Goal: Task Accomplishment & Management: Manage account settings

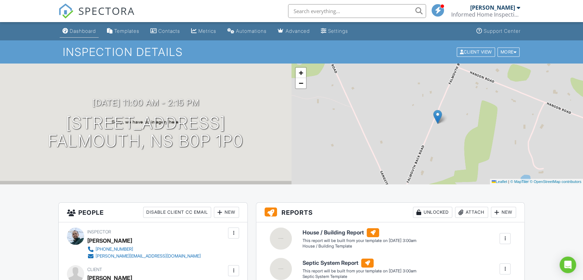
click at [88, 33] on div "Dashboard" at bounding box center [83, 31] width 26 height 6
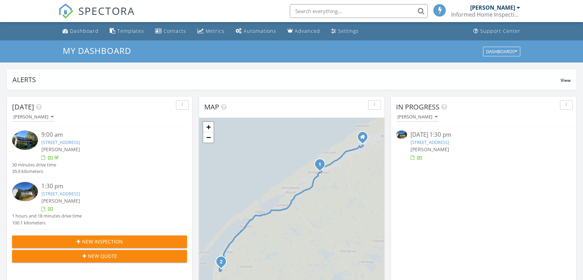
scroll to position [3, 3]
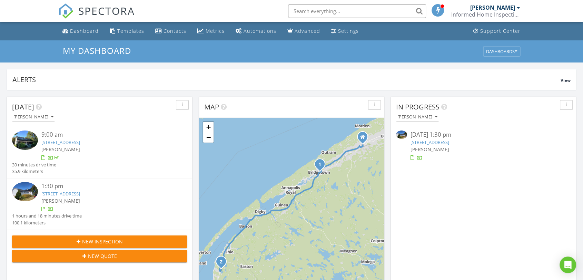
click at [80, 142] on link "406 Granville St, Bridgetown, NS B0S 1C0" at bounding box center [60, 142] width 39 height 6
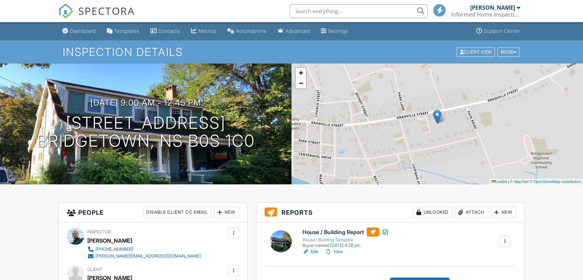
click at [471, 213] on div "Attach" at bounding box center [471, 212] width 33 height 11
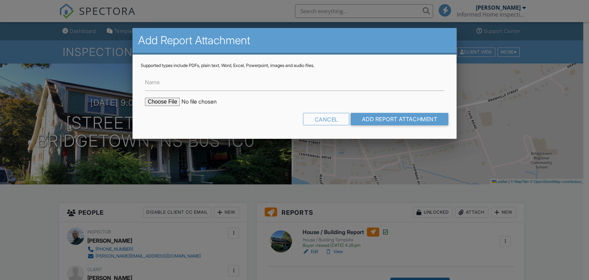
click at [171, 98] on input "file" at bounding box center [203, 102] width 117 height 8
type input "C:\fakepath\WETT 2025.08.28 Savoie 406 Granville St Bridgetown 3._Masonry_Chimn…"
click at [391, 119] on input "Add Report Attachment" at bounding box center [400, 119] width 98 height 12
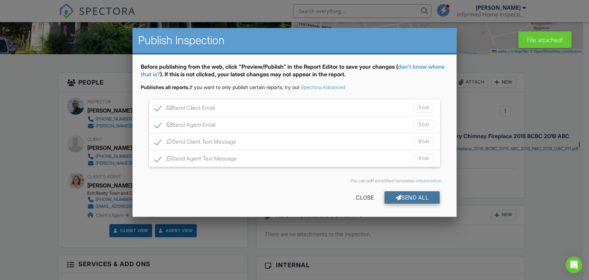
click at [392, 199] on div "Send All" at bounding box center [411, 197] width 55 height 12
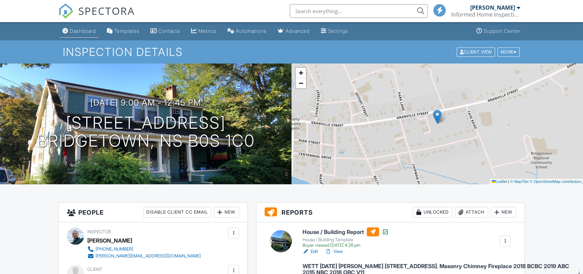
click at [82, 31] on div "Dashboard" at bounding box center [83, 31] width 26 height 6
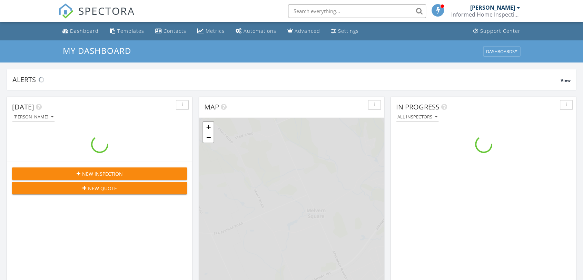
scroll to position [640, 595]
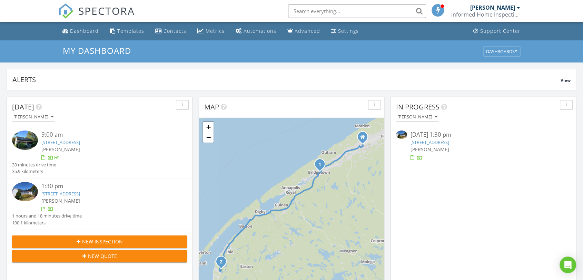
click at [449, 143] on link "[STREET_ADDRESS]" at bounding box center [430, 142] width 39 height 6
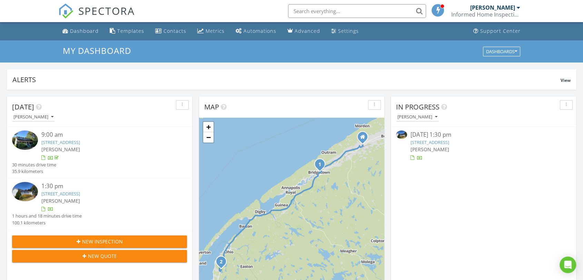
scroll to position [3, 3]
click at [75, 29] on div "Dashboard" at bounding box center [84, 31] width 29 height 7
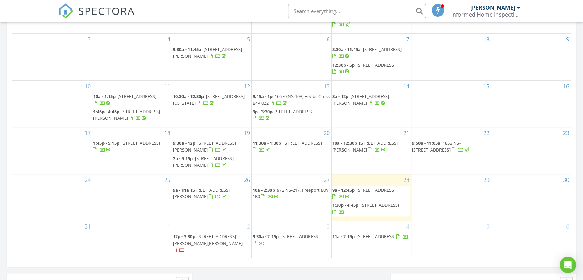
scroll to position [446, 0]
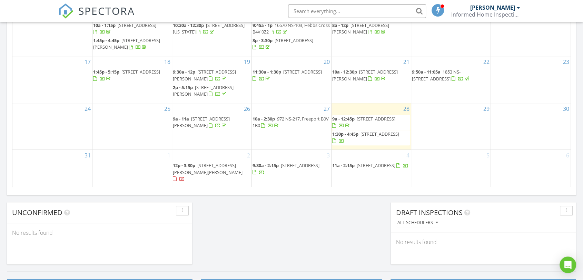
click at [208, 175] on span "[STREET_ADDRESS][PERSON_NAME][PERSON_NAME]" at bounding box center [208, 168] width 70 height 13
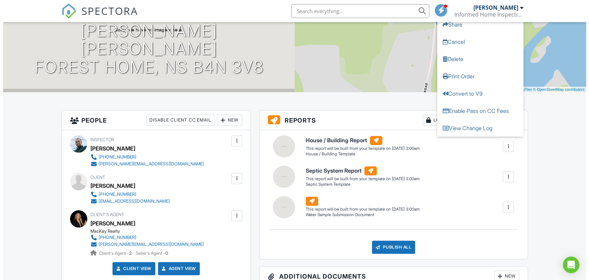
scroll to position [93, 0]
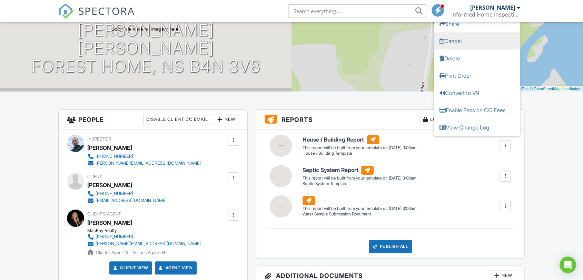
click at [465, 37] on link "Cancel" at bounding box center [477, 40] width 86 height 17
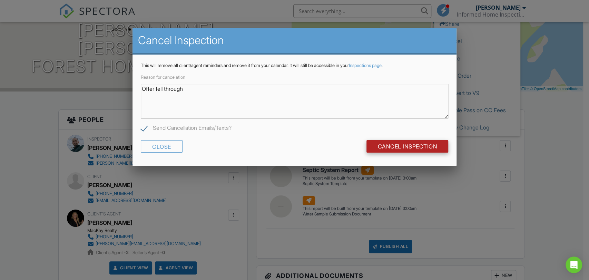
type textarea "Offer fell through"
click at [386, 144] on input "Cancel Inspection" at bounding box center [407, 146] width 82 height 12
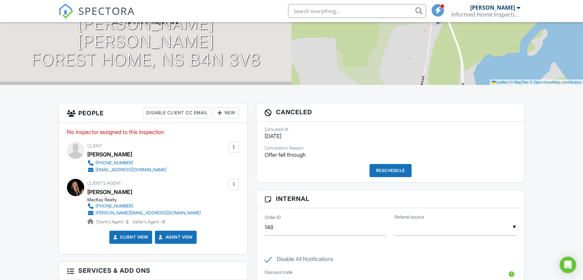
scroll to position [101, 0]
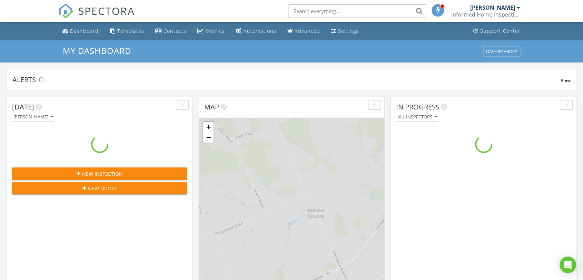
scroll to position [640, 595]
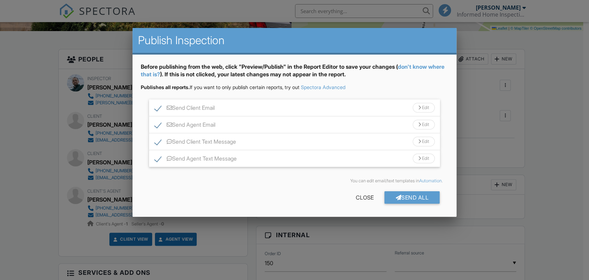
scroll to position [153, 0]
click at [414, 196] on div "Send All" at bounding box center [411, 197] width 55 height 12
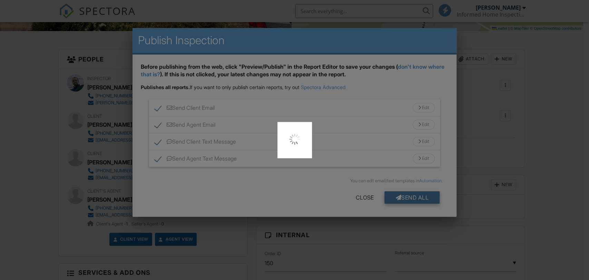
scroll to position [0, 0]
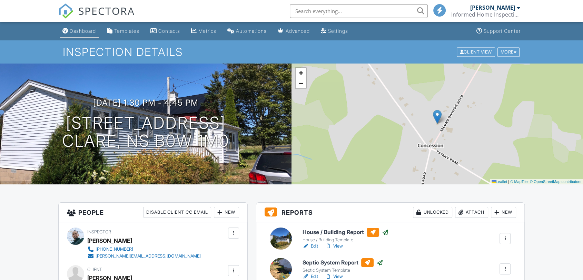
click at [75, 31] on div "Dashboard" at bounding box center [83, 31] width 26 height 6
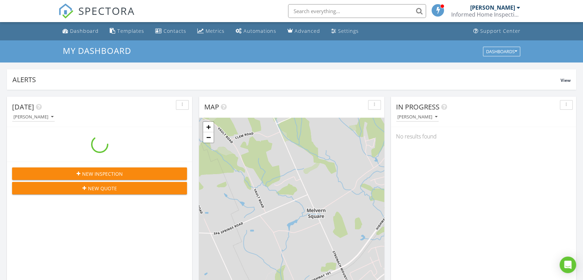
scroll to position [640, 595]
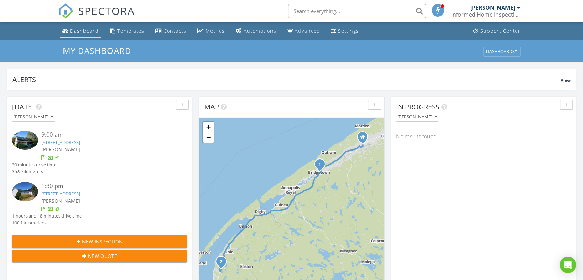
click at [84, 28] on div "Dashboard" at bounding box center [84, 31] width 29 height 7
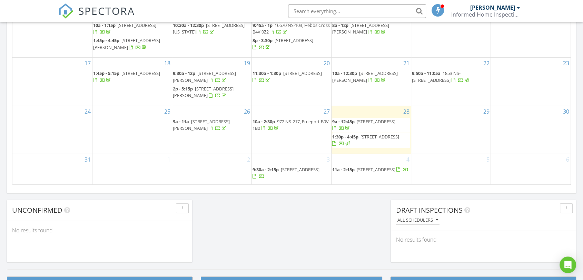
scroll to position [452, 0]
